Goal: Information Seeking & Learning: Learn about a topic

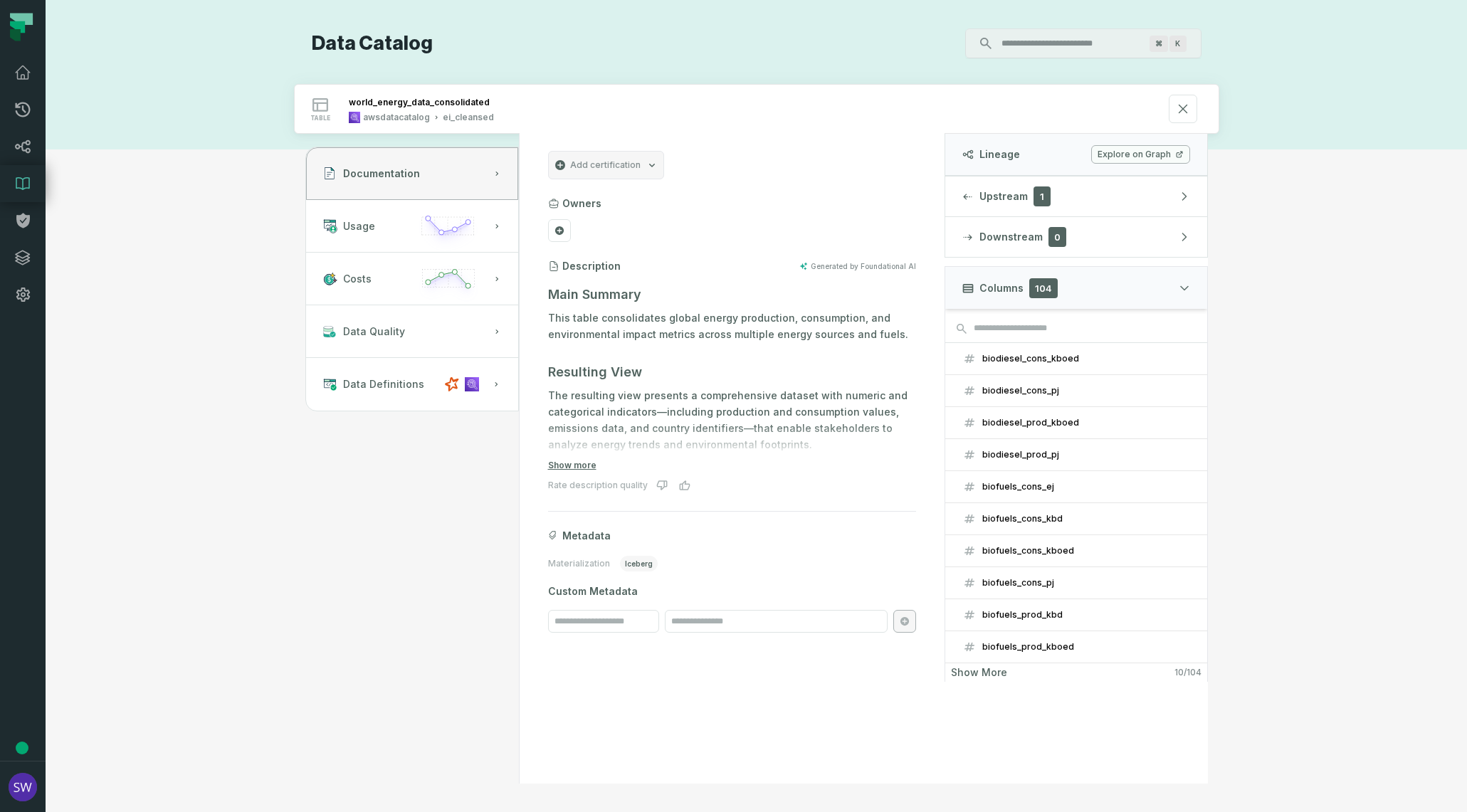
click at [1038, 49] on input "Discovery Provider cmdk menu" at bounding box center [1071, 43] width 155 height 22
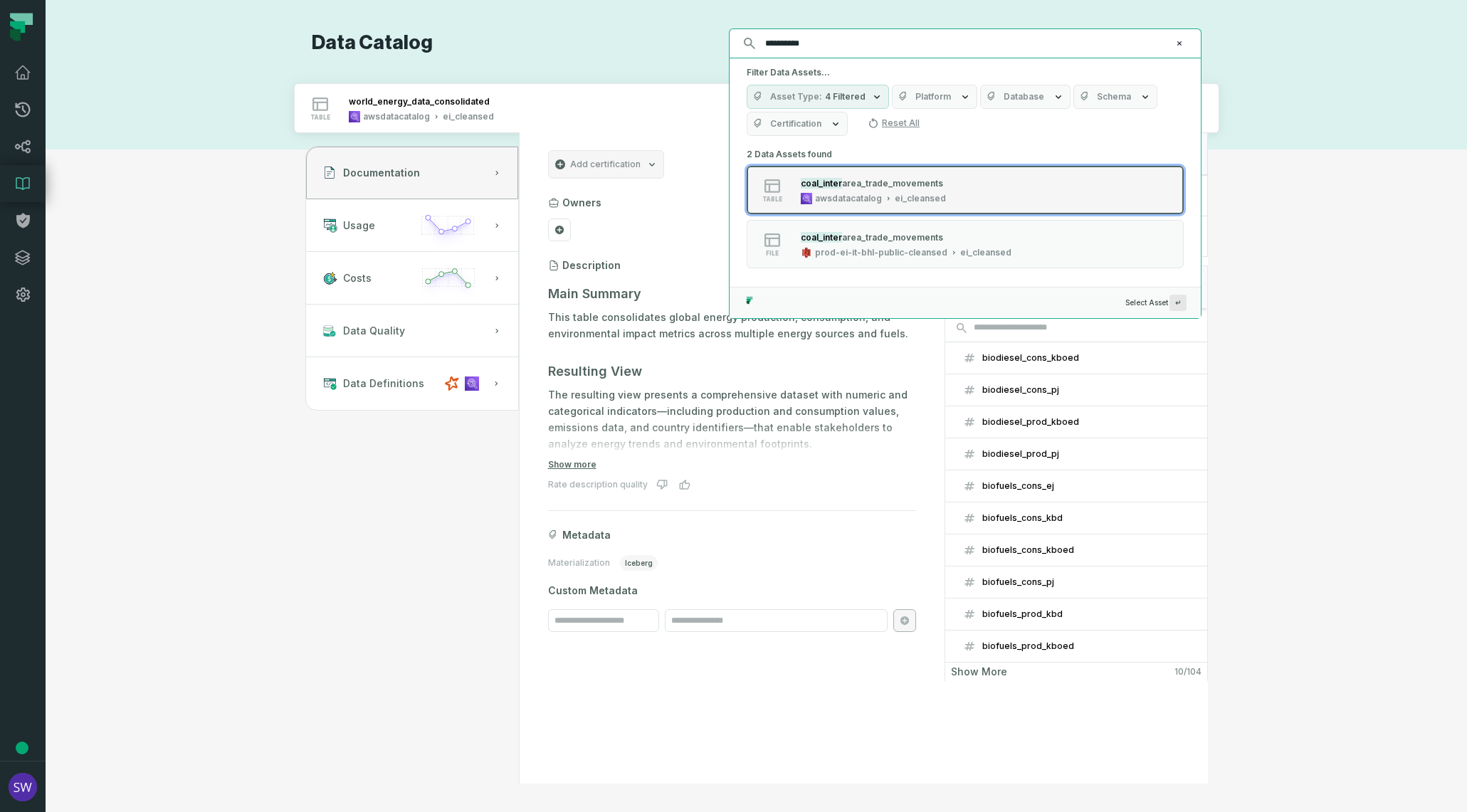
type input "**********"
click at [972, 195] on div "table coal_inter area_trade_movements awsdatacatalog ei_cleansed" at bounding box center [928, 190] width 356 height 29
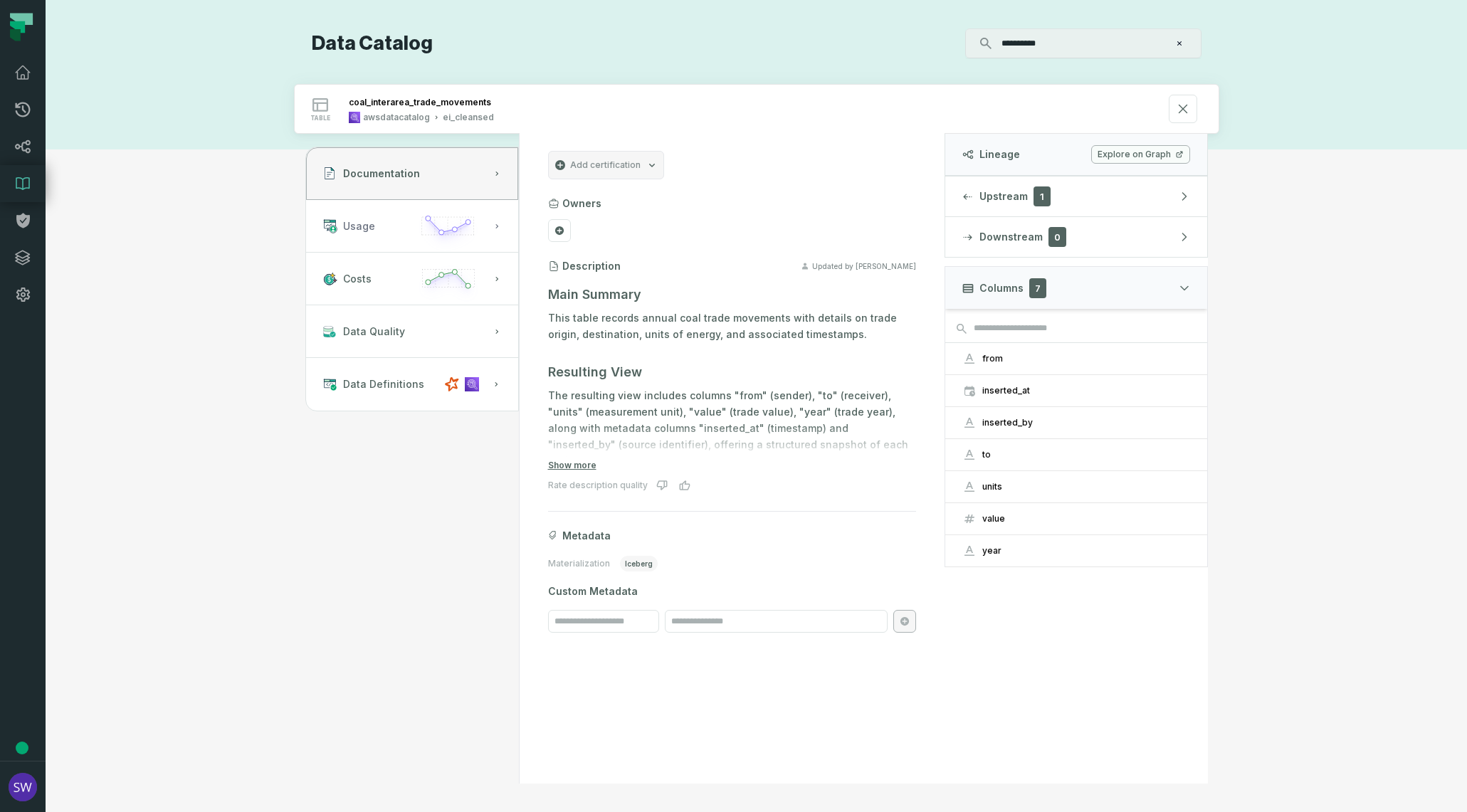
click at [496, 225] on icon "button" at bounding box center [497, 226] width 3 height 4
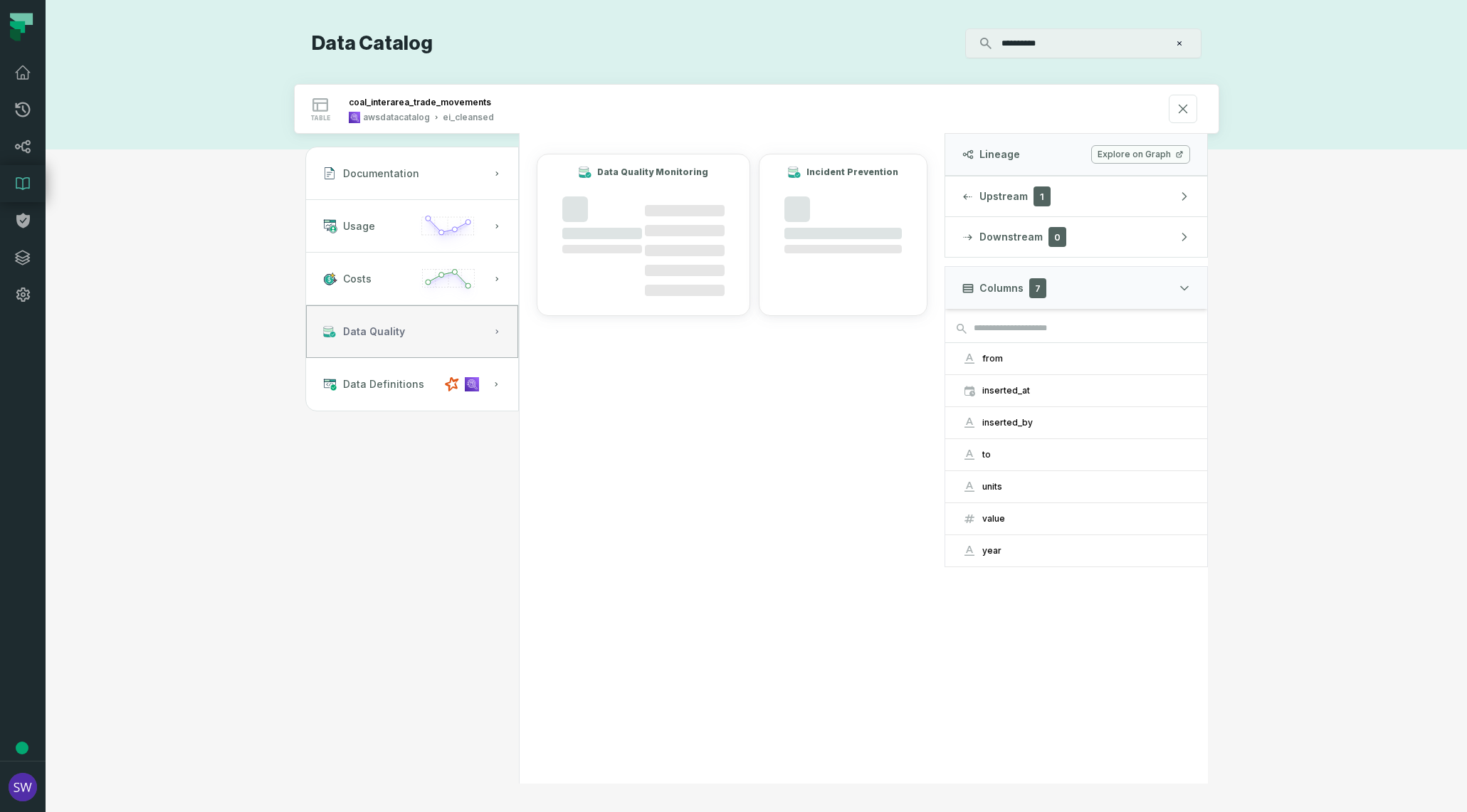
click at [494, 328] on icon "button" at bounding box center [497, 332] width 9 height 9
click at [501, 373] on button "Data Definitions" at bounding box center [412, 384] width 212 height 53
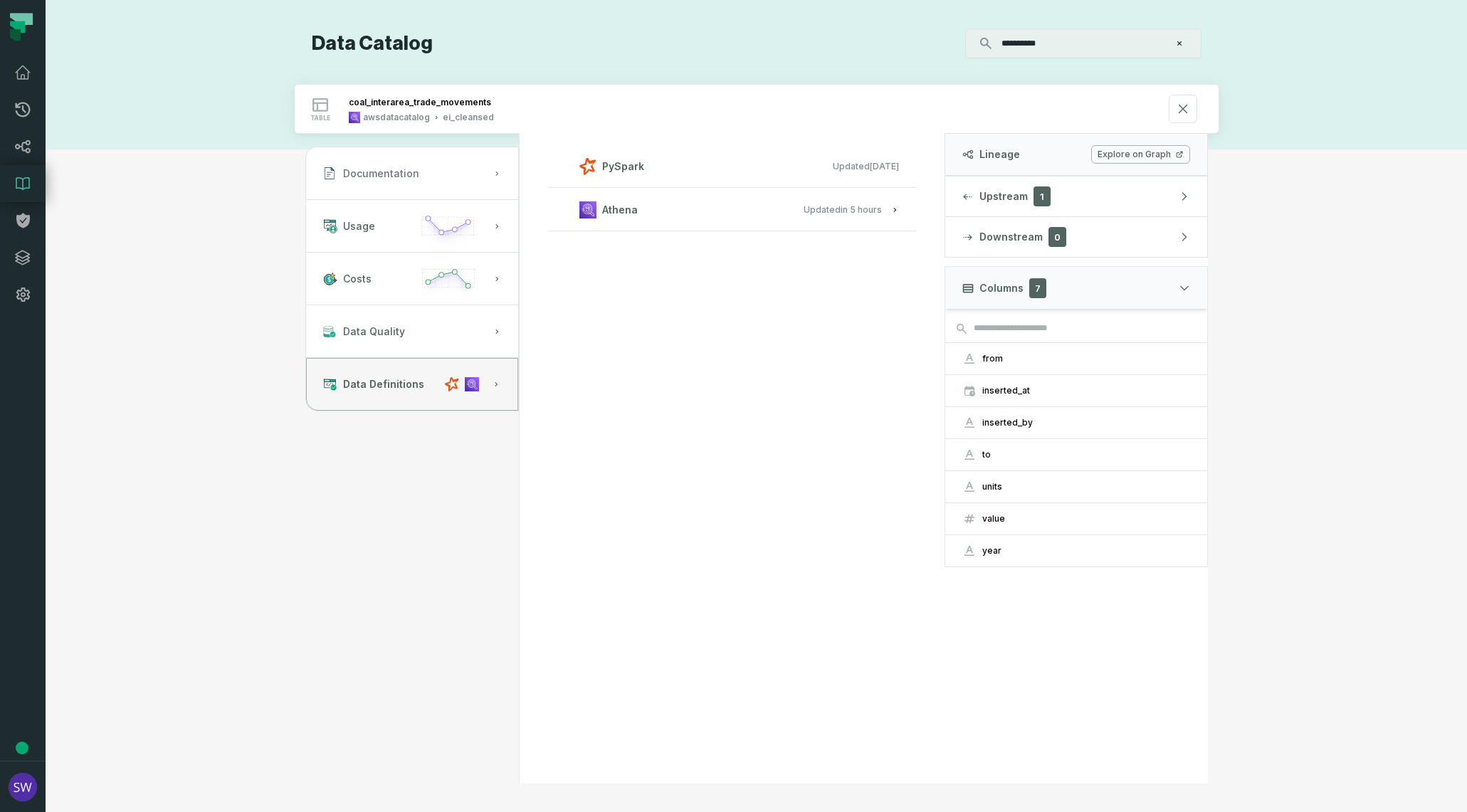
click at [482, 179] on button "Documentation" at bounding box center [412, 174] width 212 height 53
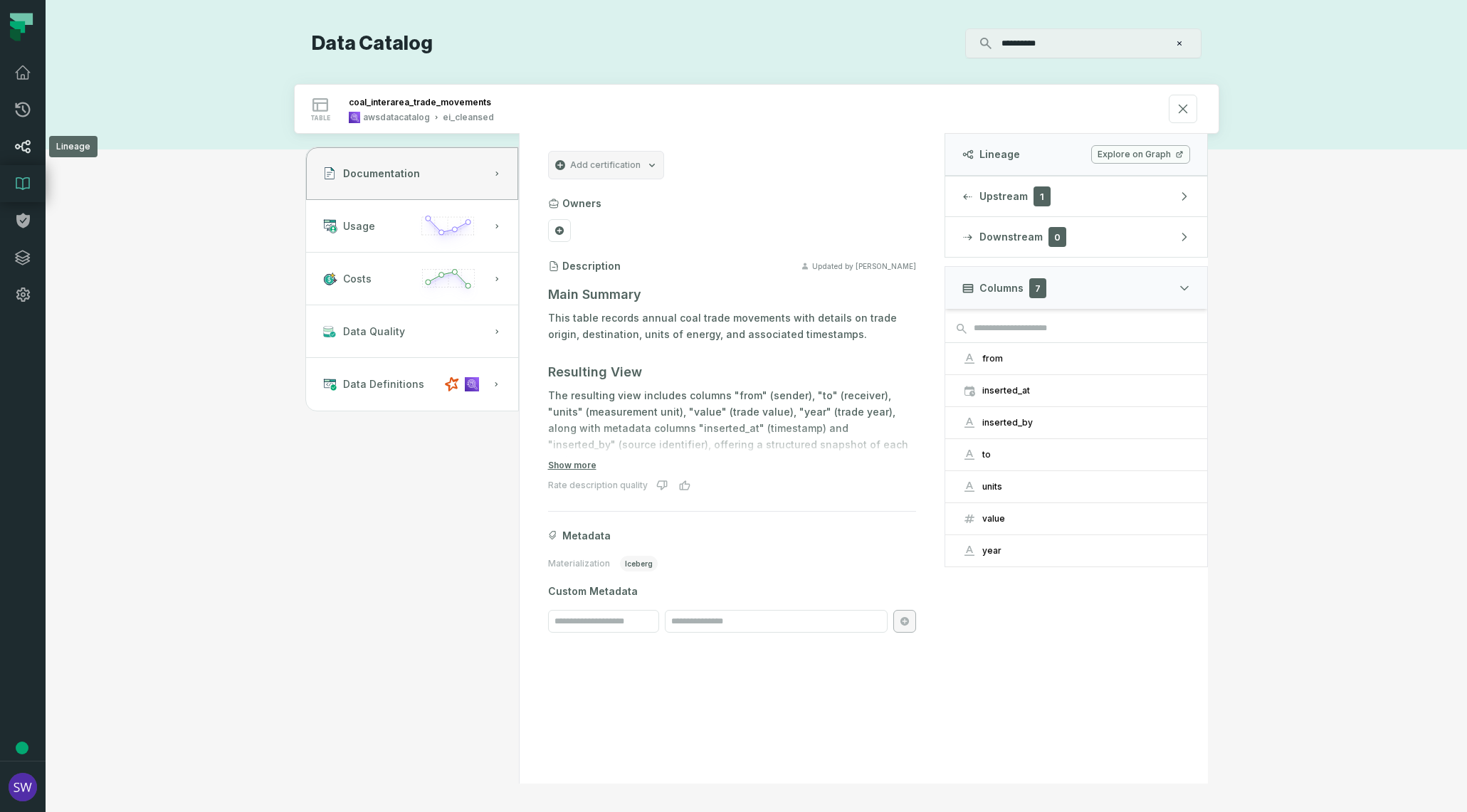
click at [25, 137] on link "Lineage" at bounding box center [22, 147] width 46 height 37
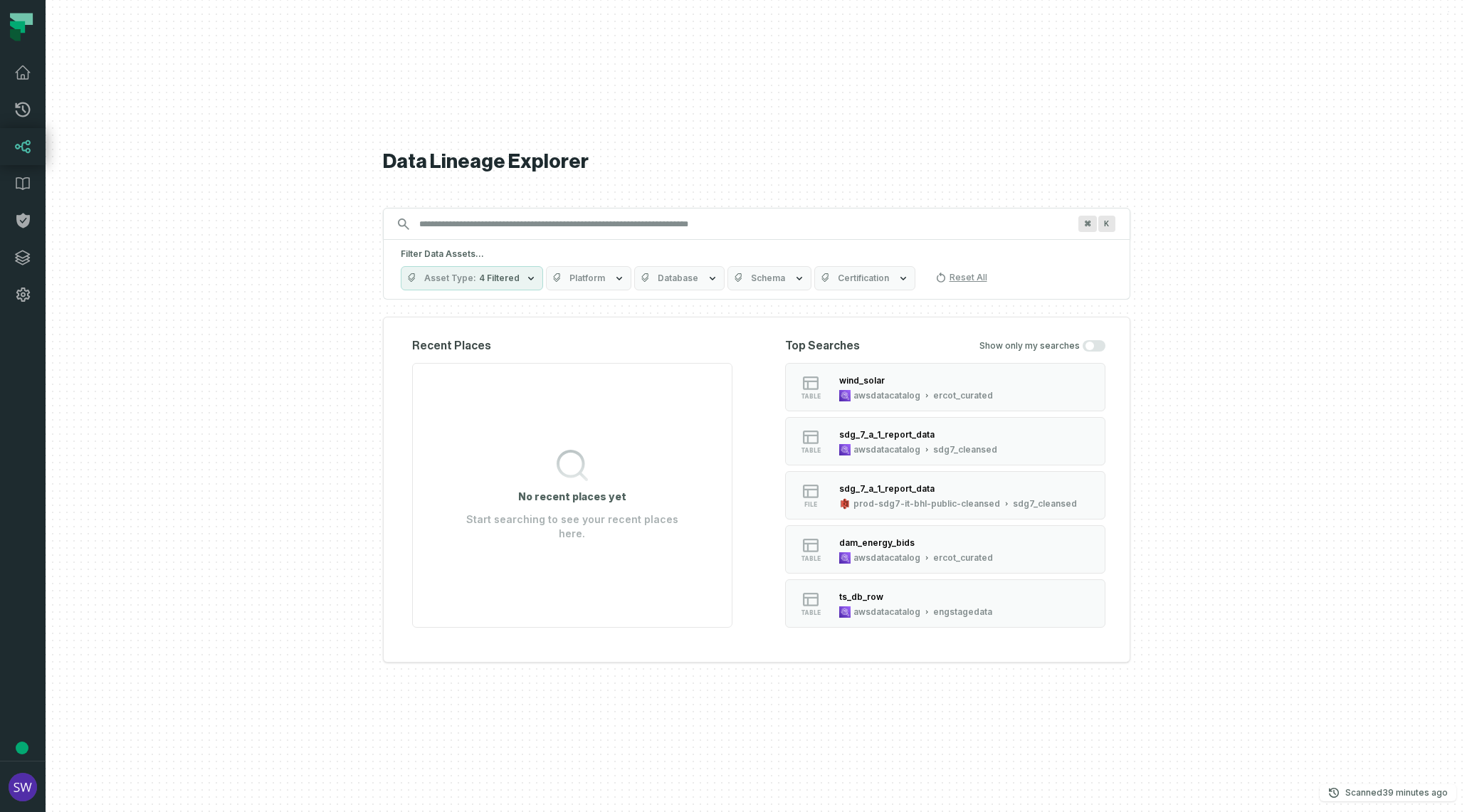
click at [484, 221] on input "Discovery Provider cmdk menu" at bounding box center [744, 224] width 667 height 22
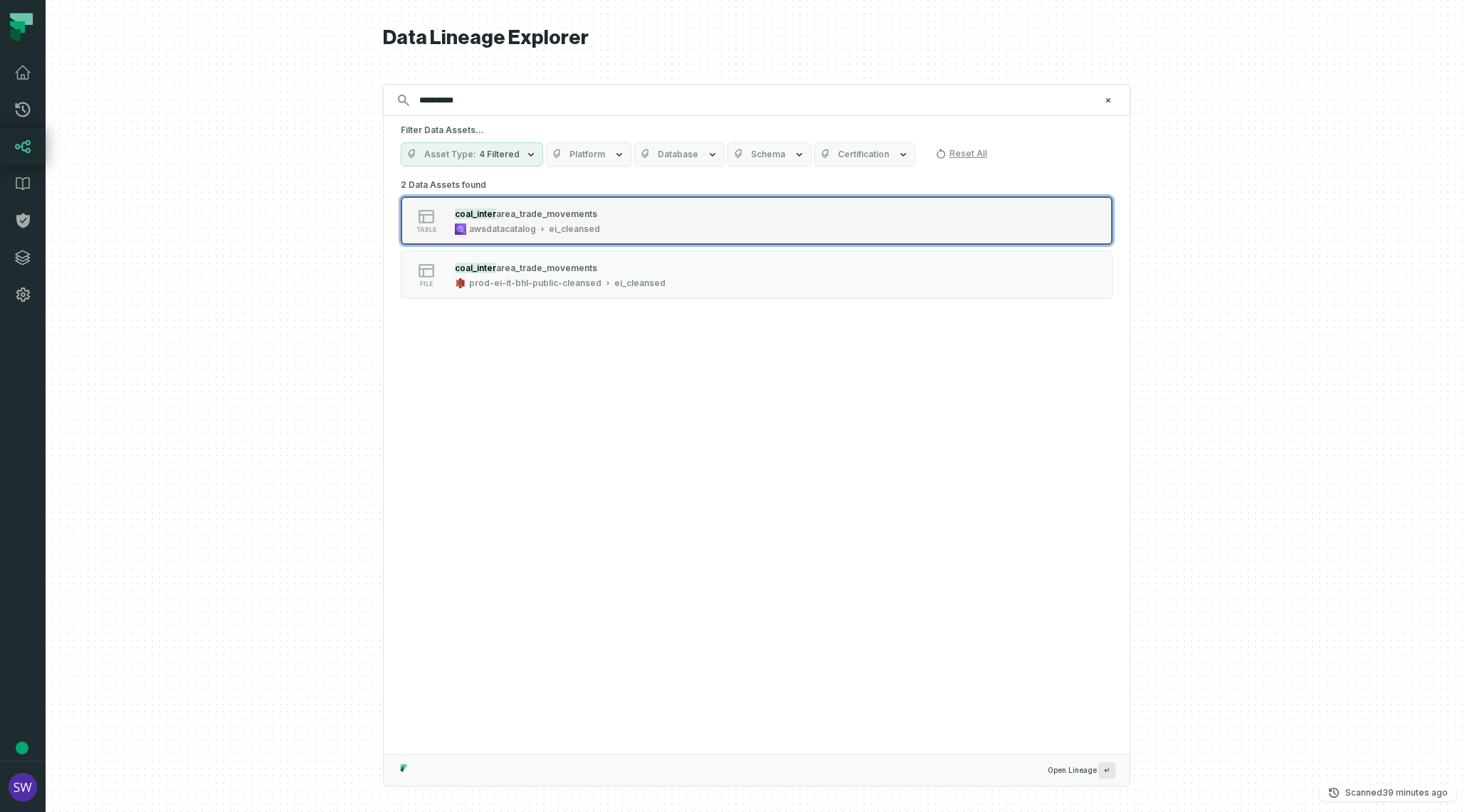
type input "**********"
click at [486, 224] on div "awsdatacatalog" at bounding box center [503, 229] width 67 height 11
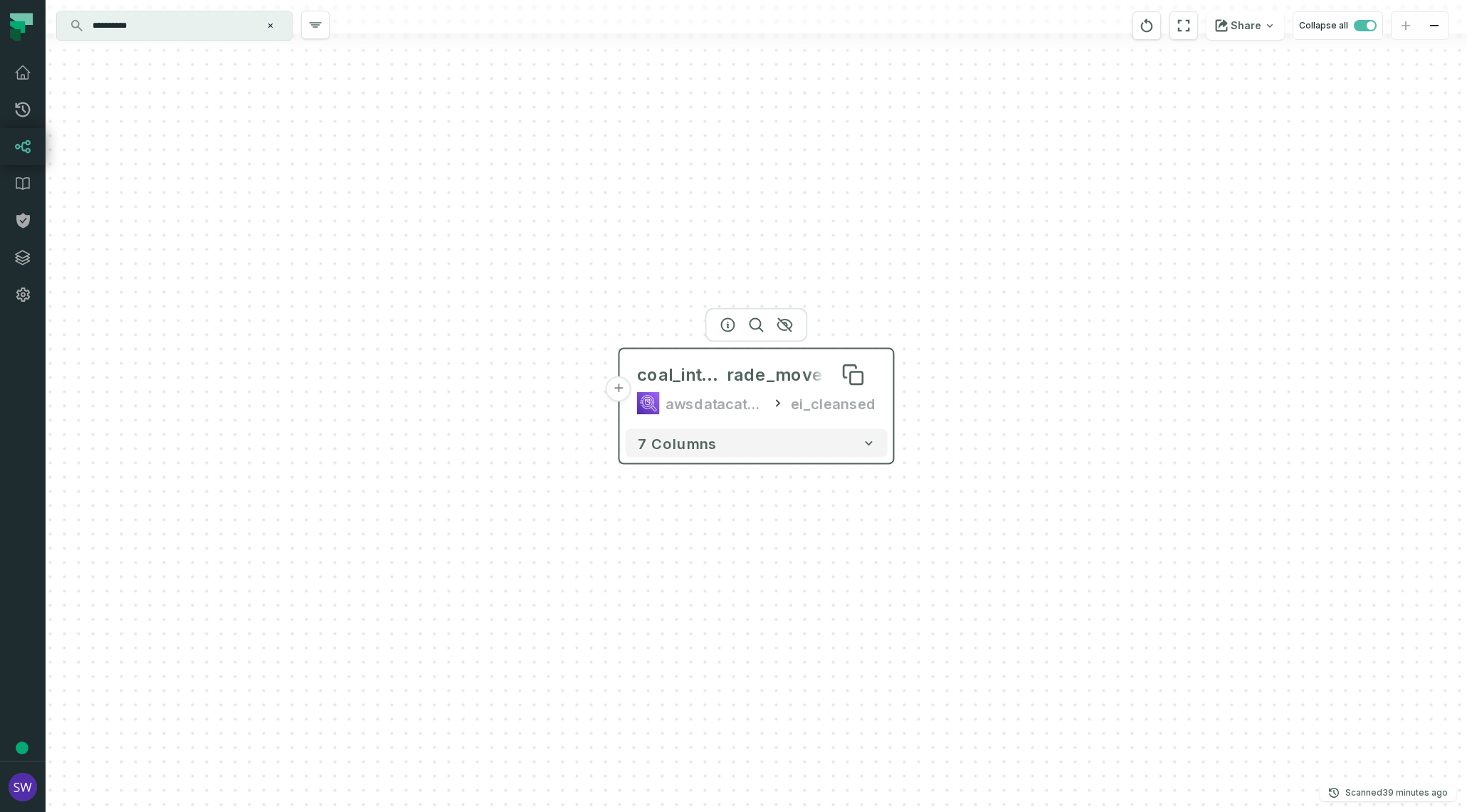
click at [745, 377] on span "rade_movements" at bounding box center [801, 375] width 150 height 22
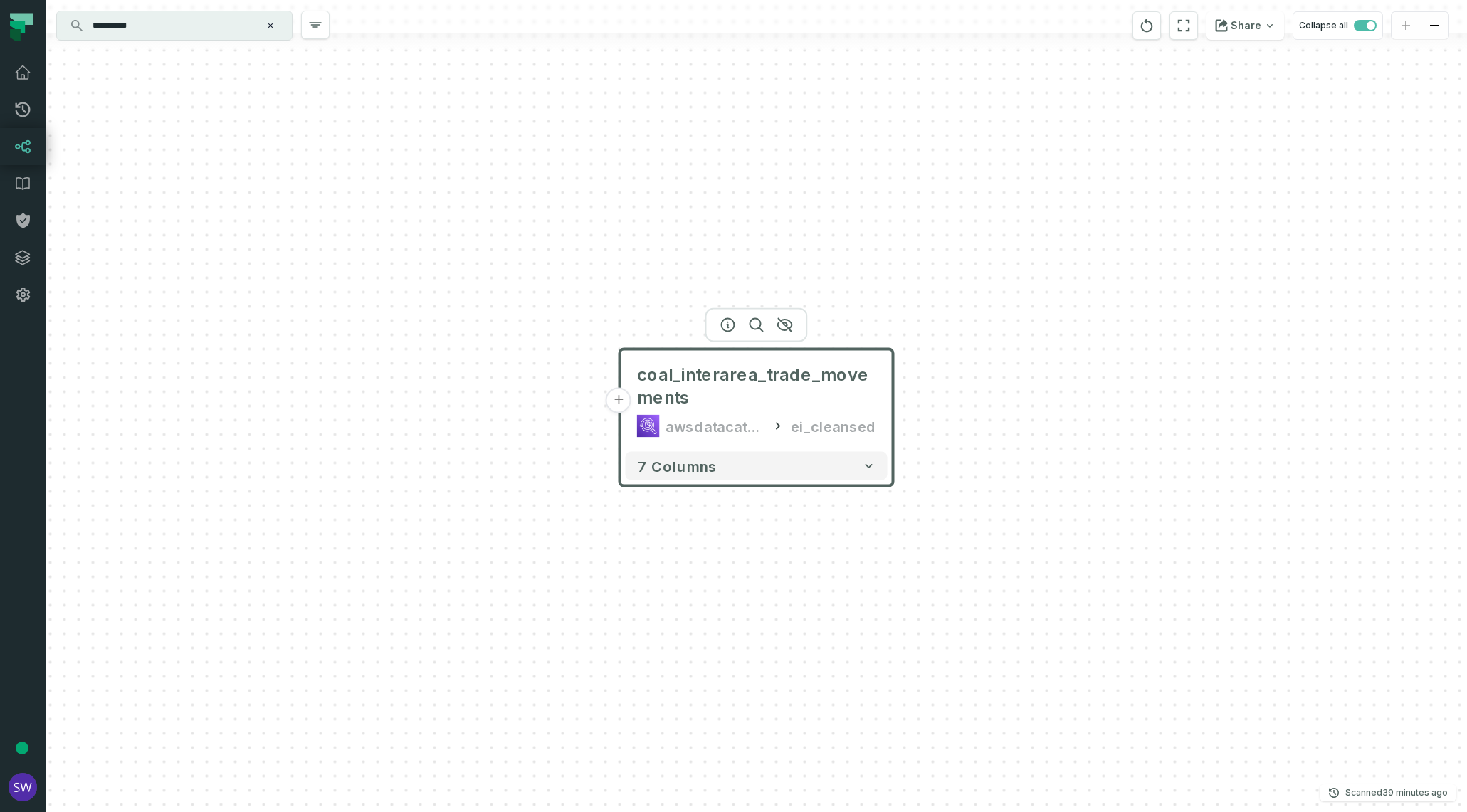
click at [615, 404] on button "+" at bounding box center [619, 400] width 26 height 26
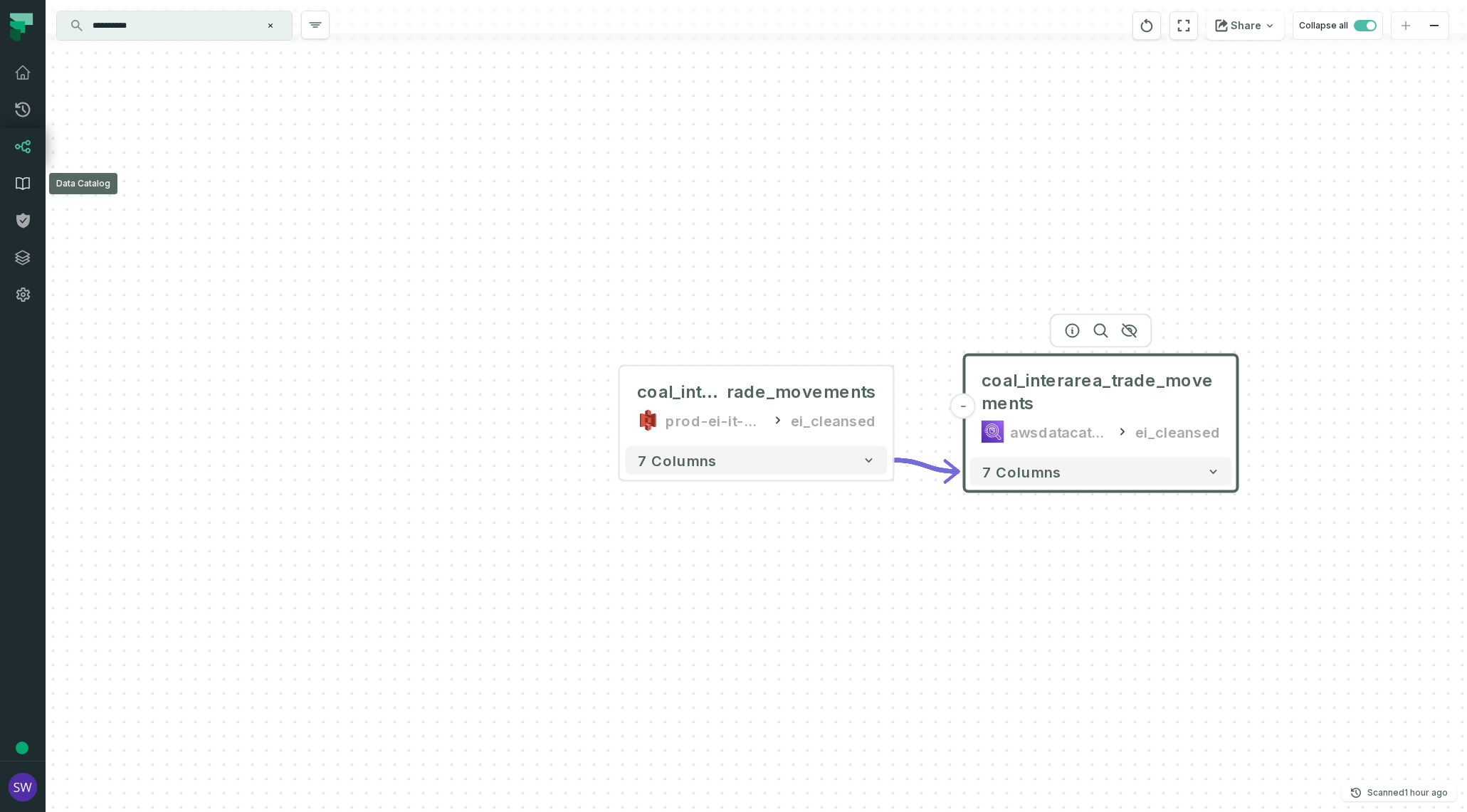
click at [28, 175] on icon at bounding box center [22, 183] width 17 height 17
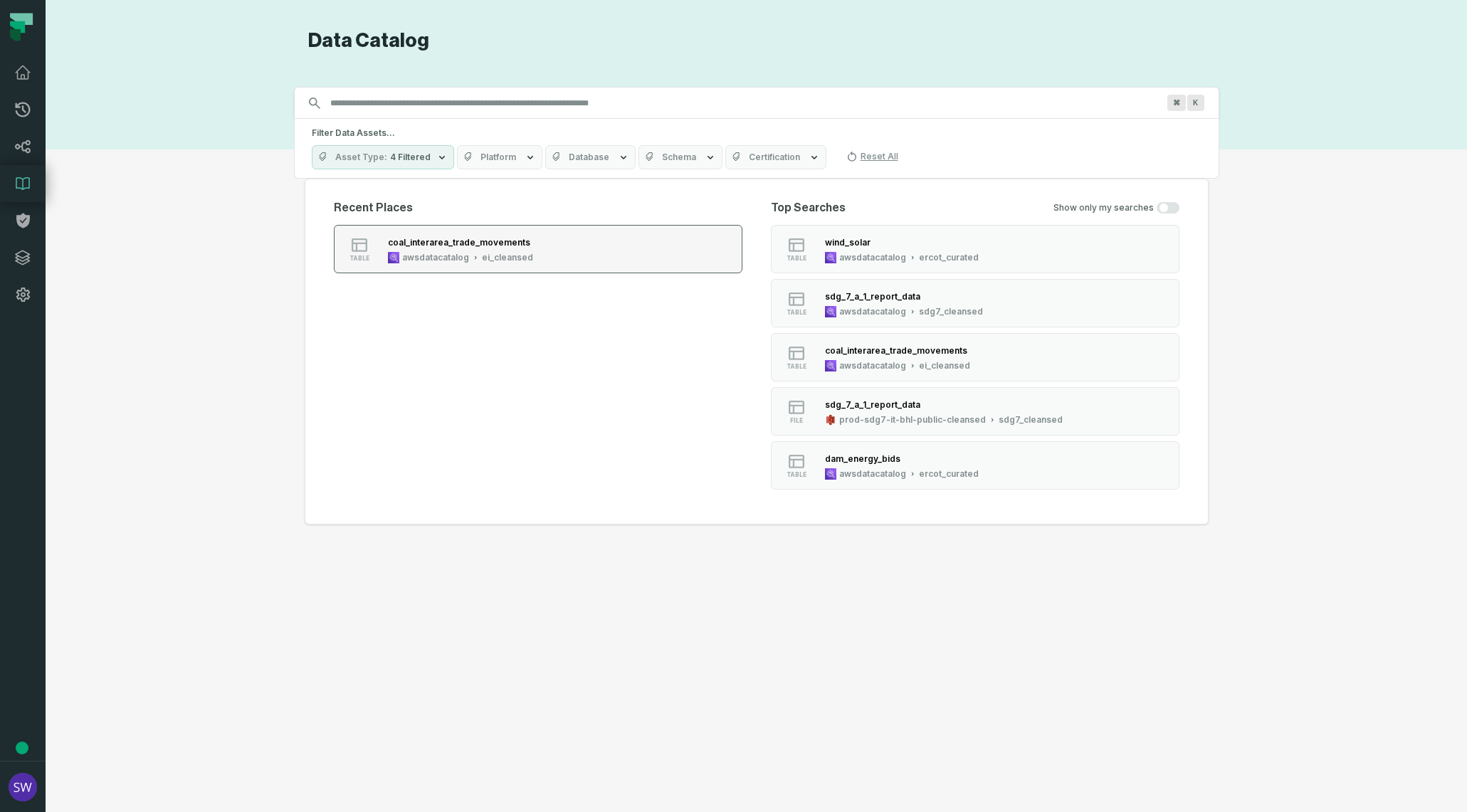
click at [448, 252] on div "awsdatacatalog" at bounding box center [436, 258] width 67 height 11
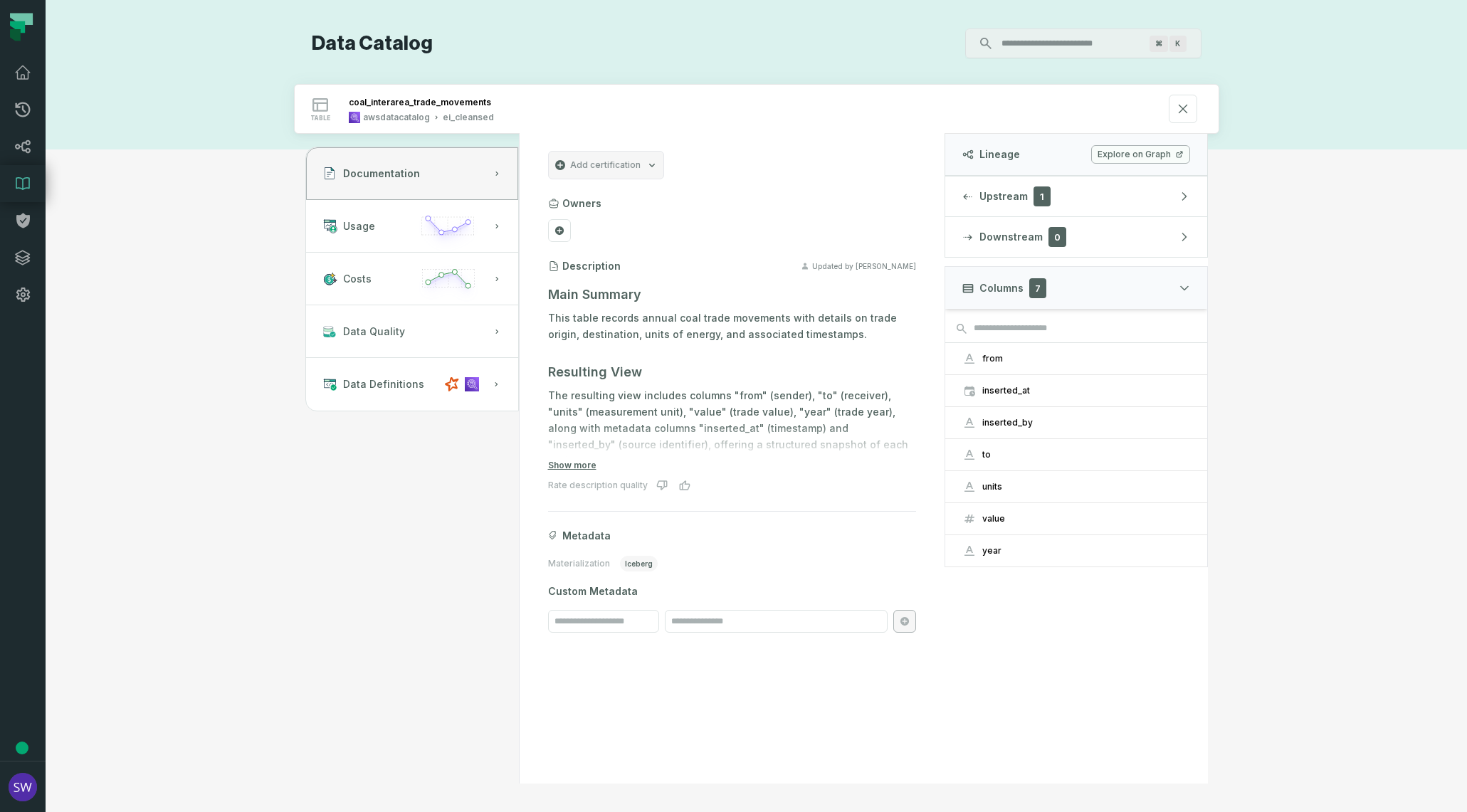
click at [1120, 154] on link "Explore on Graph" at bounding box center [1141, 154] width 99 height 18
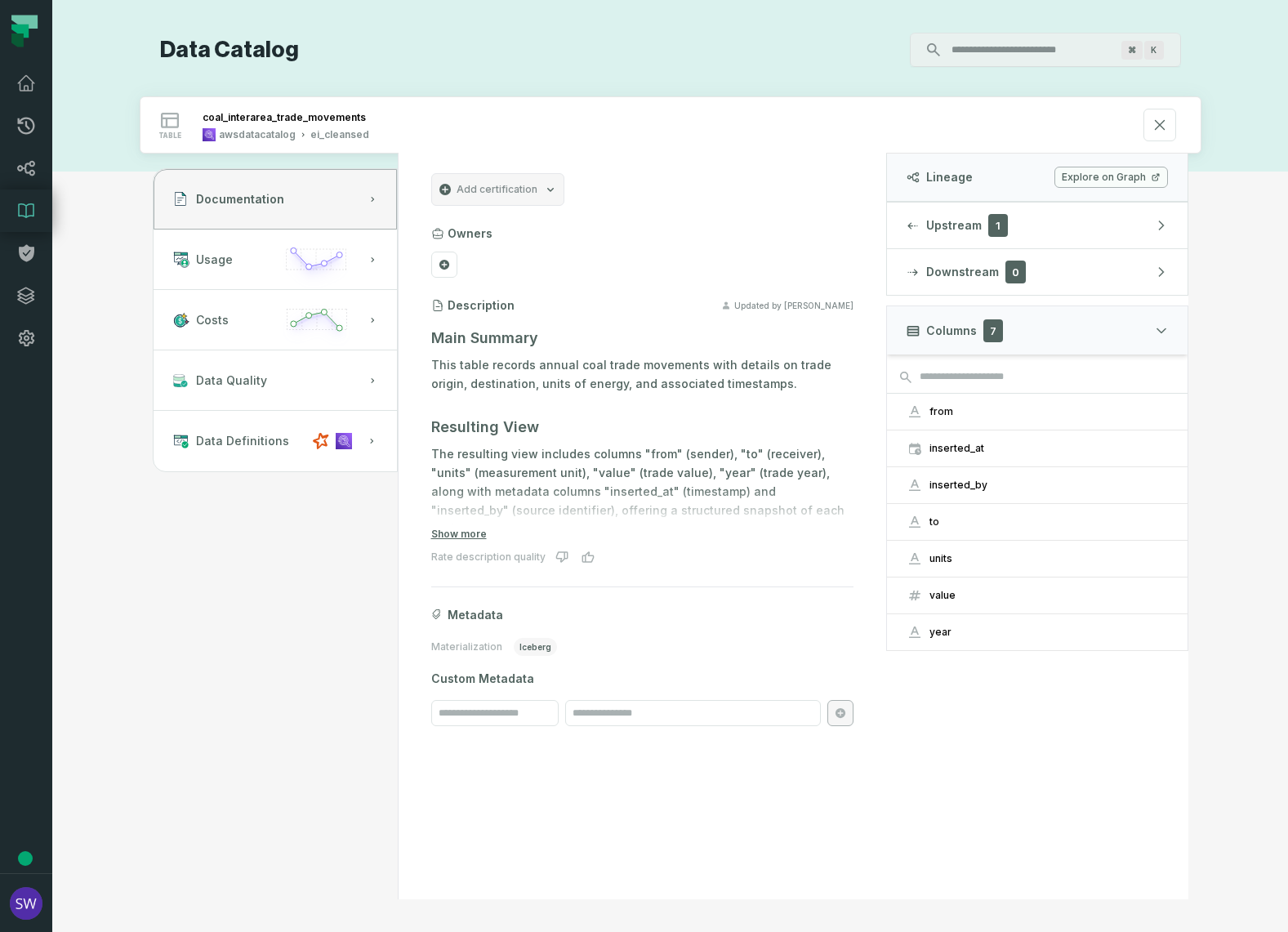
click at [1128, 173] on link "Explore on Graph" at bounding box center [1111, 176] width 114 height 21
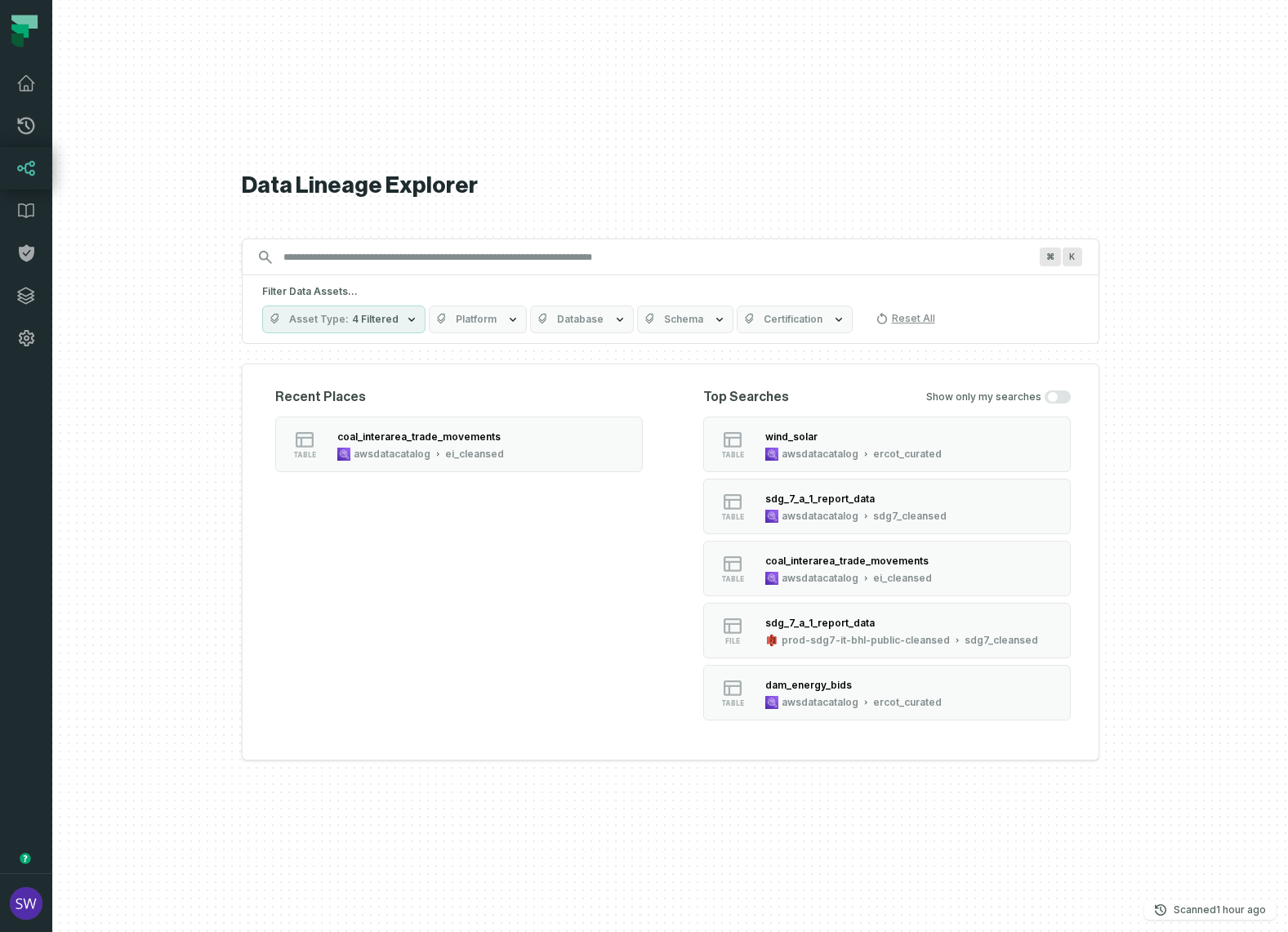
click at [701, 772] on div "Data Lineage Explorer Search for assets across the organization ⌘ K Filter Data…" at bounding box center [670, 466] width 858 height 932
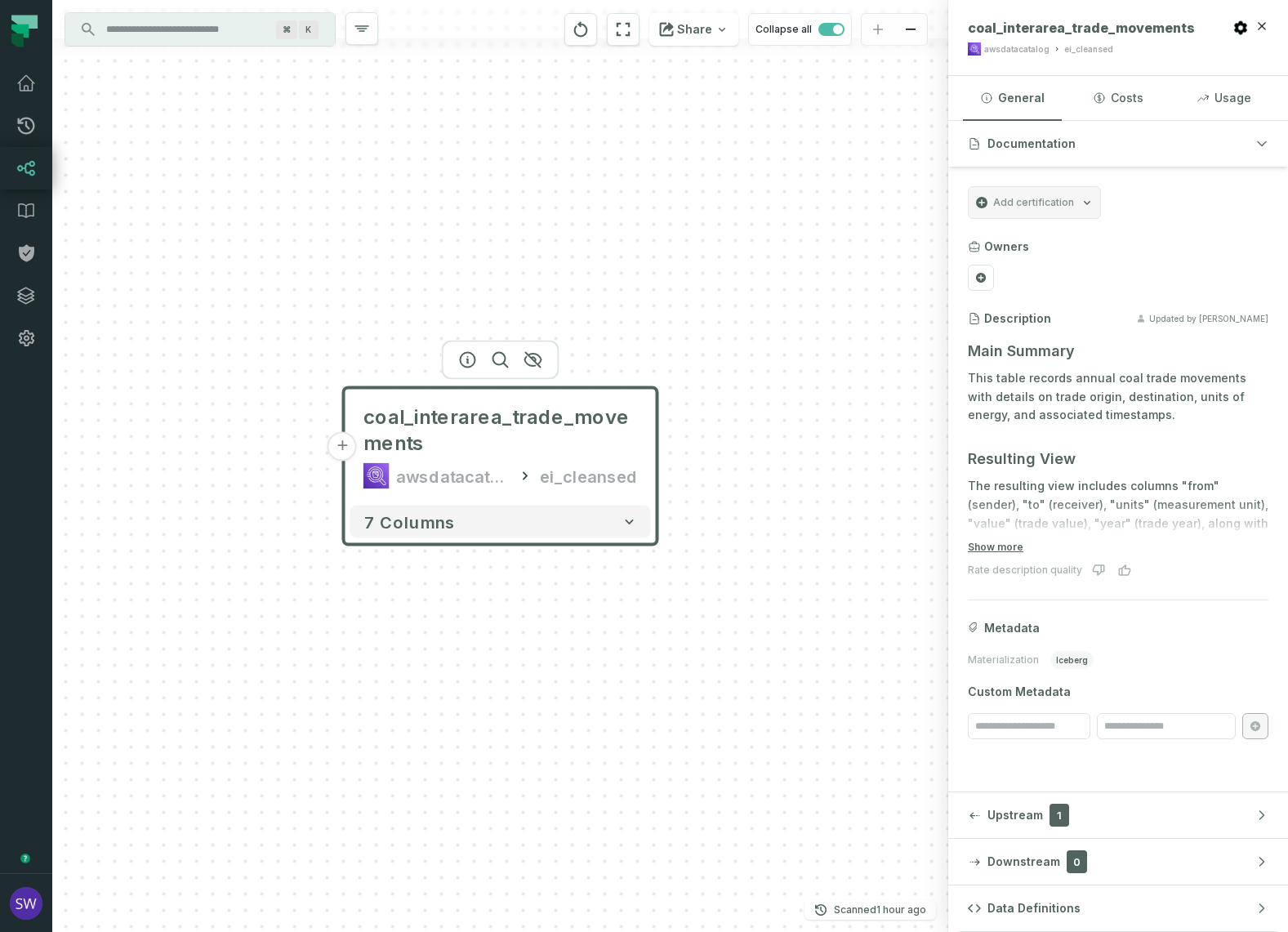
click at [334, 451] on button "+" at bounding box center [342, 447] width 29 height 29
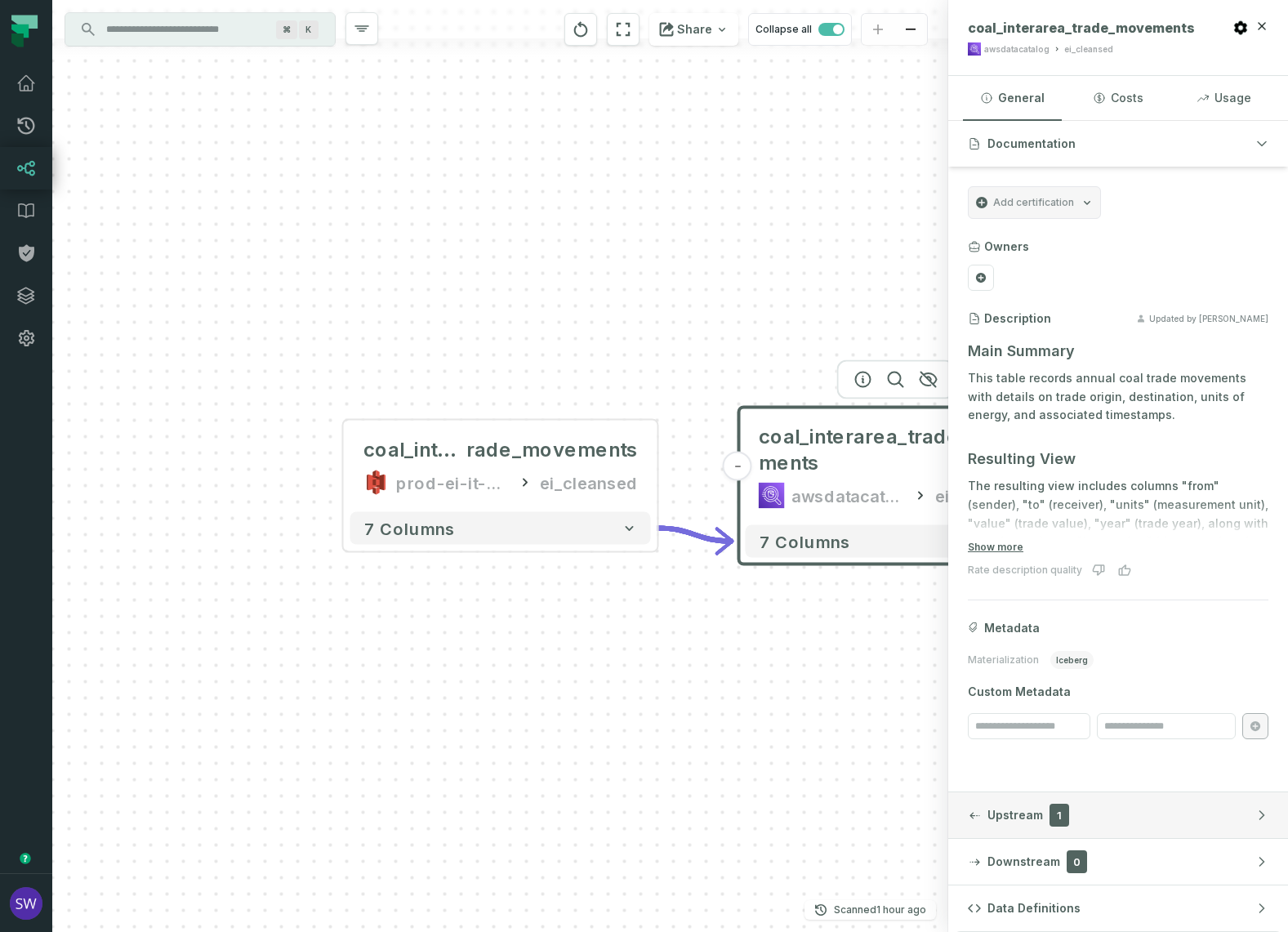
click at [975, 819] on div "button" at bounding box center [975, 815] width 13 height 13
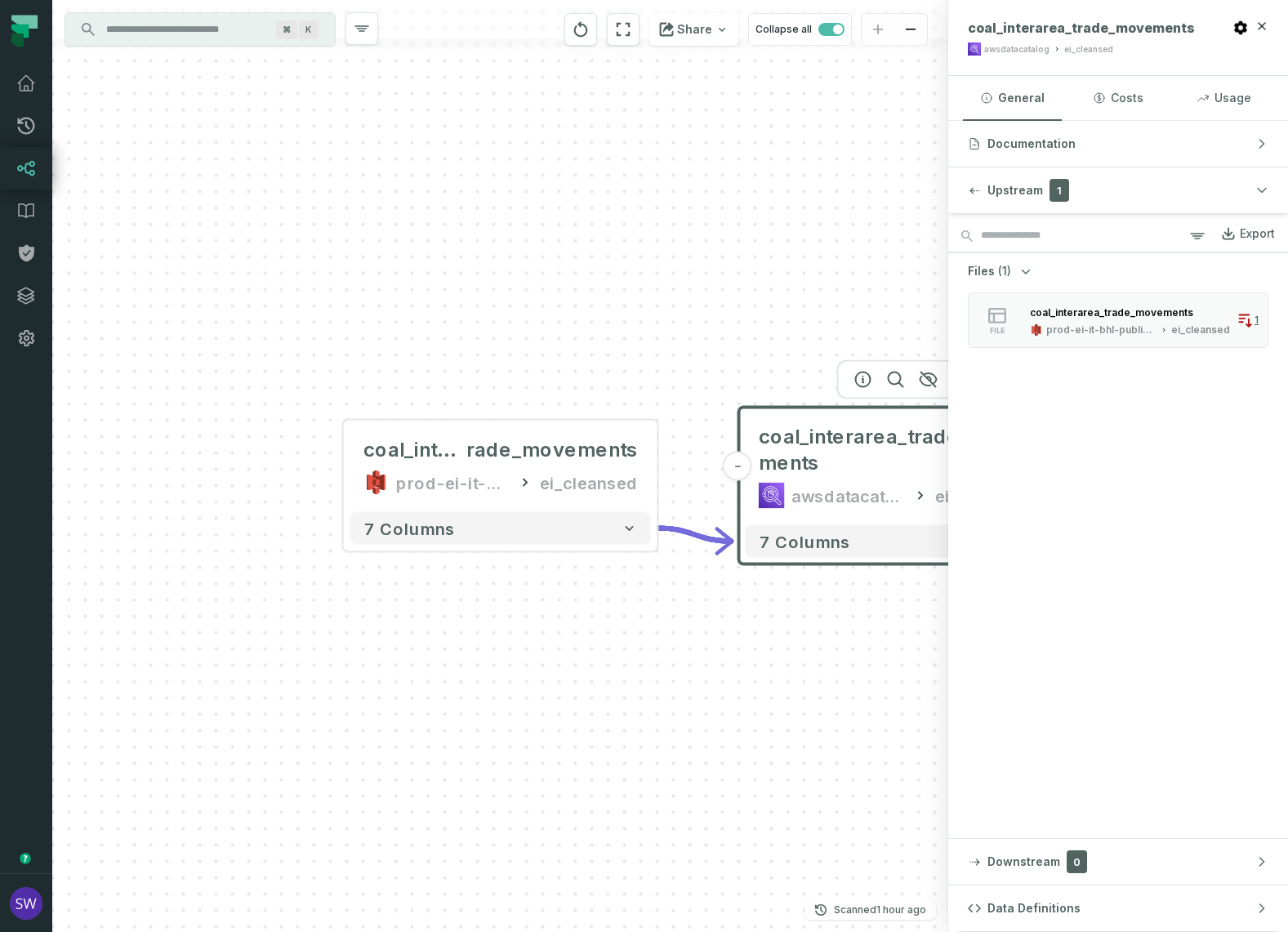
click at [1025, 268] on icon "button" at bounding box center [1026, 271] width 17 height 17
click at [1027, 269] on icon "button" at bounding box center [1026, 271] width 5 height 8
click at [1011, 227] on input "search" at bounding box center [1119, 236] width 340 height 33
click at [977, 186] on div "button" at bounding box center [975, 190] width 13 height 13
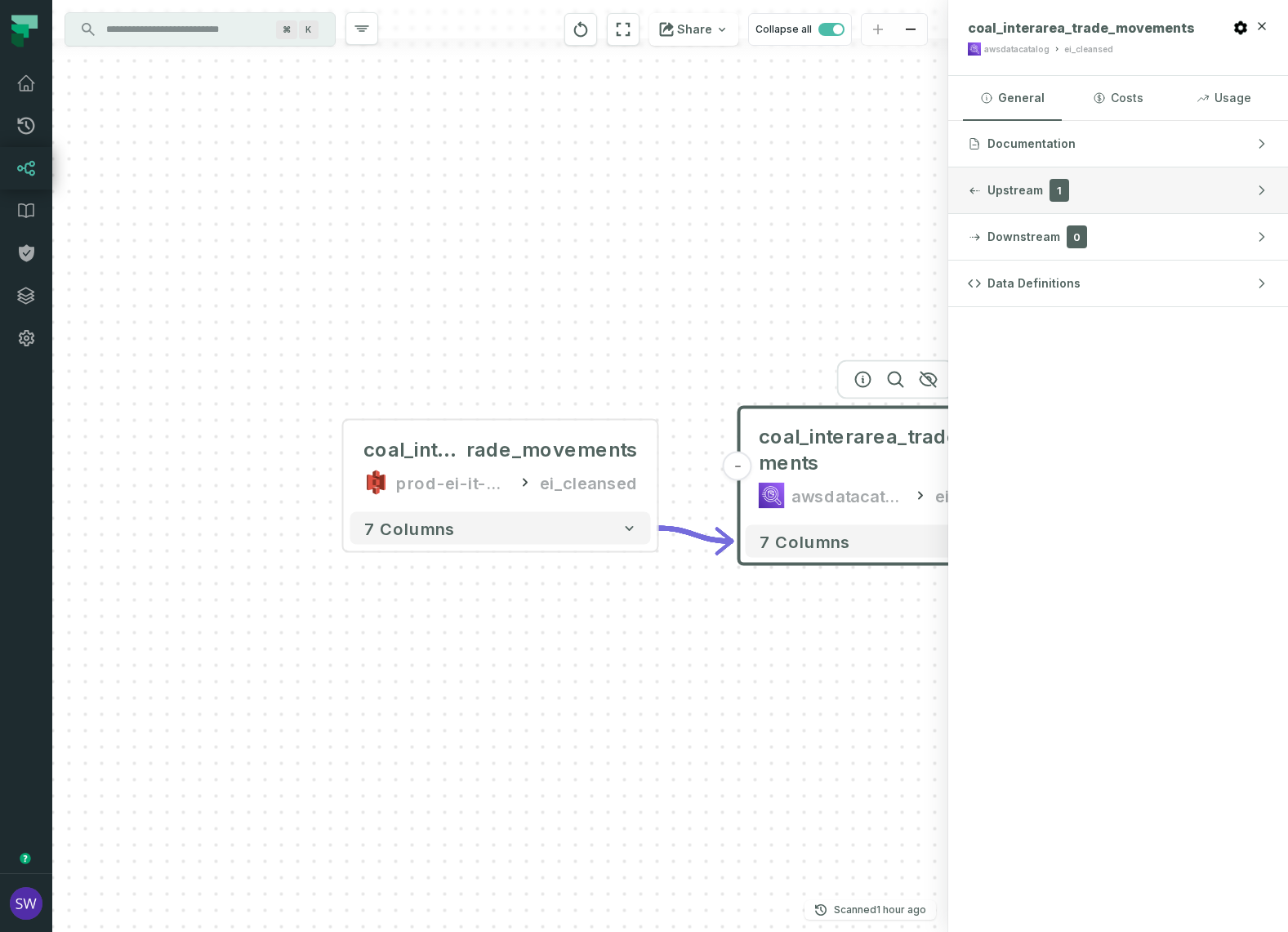
click at [975, 188] on icon "button" at bounding box center [975, 190] width 11 height 7
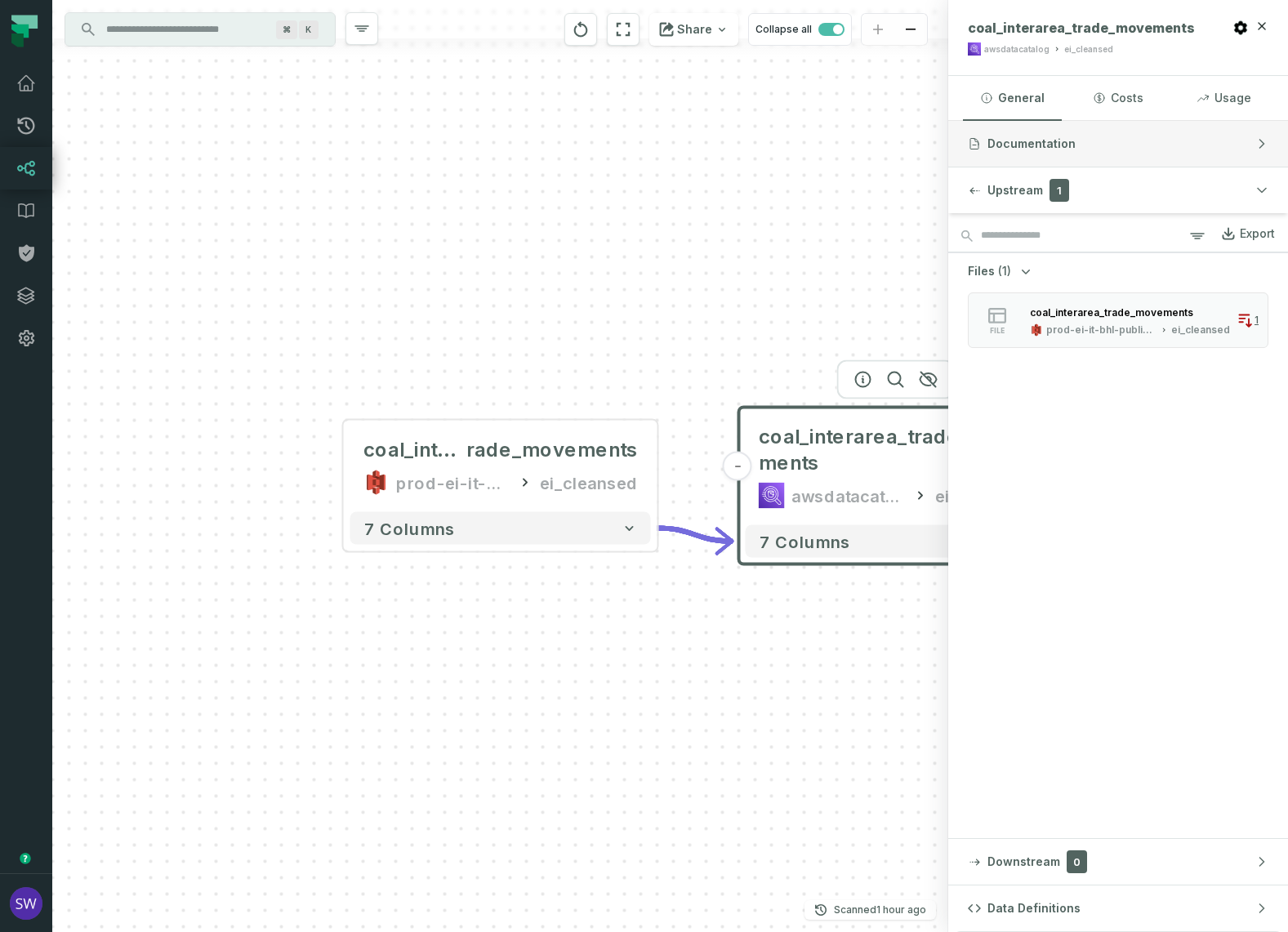
click at [1264, 141] on icon "button" at bounding box center [1262, 143] width 13 height 13
